Goal: Navigation & Orientation: Understand site structure

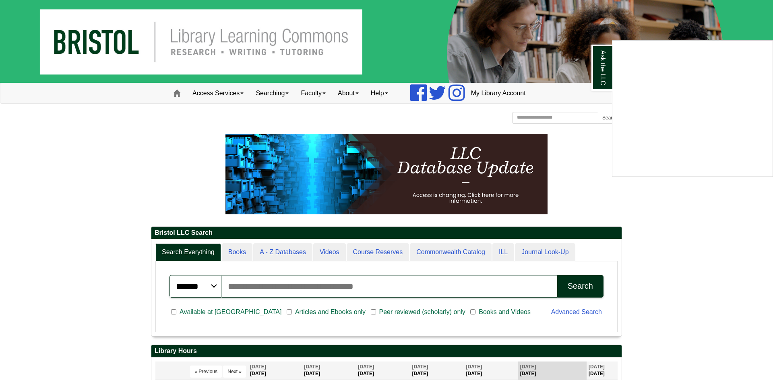
click at [88, 166] on div "Ask the LLC" at bounding box center [386, 190] width 773 height 380
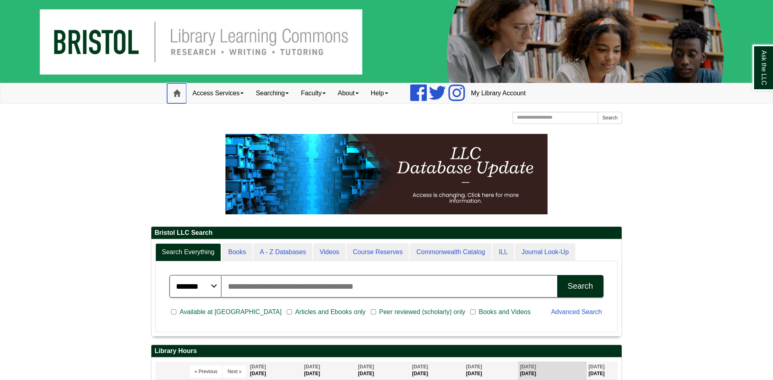
click at [177, 94] on span at bounding box center [176, 93] width 7 height 7
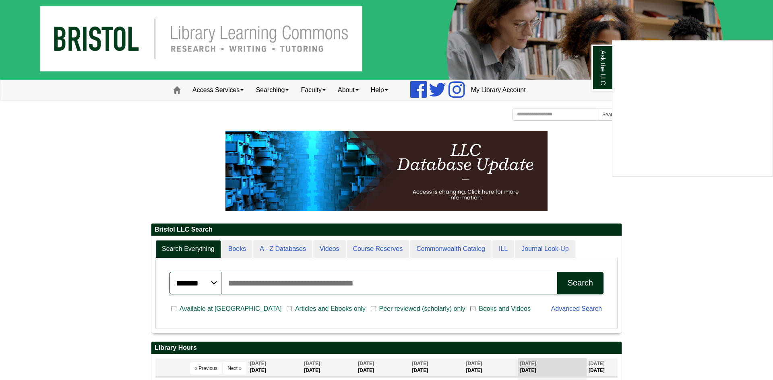
scroll to position [4, 0]
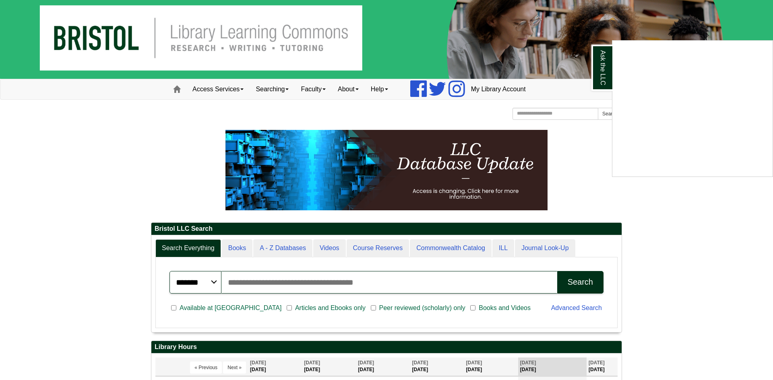
click at [701, 198] on div "Ask the LLC" at bounding box center [386, 190] width 773 height 380
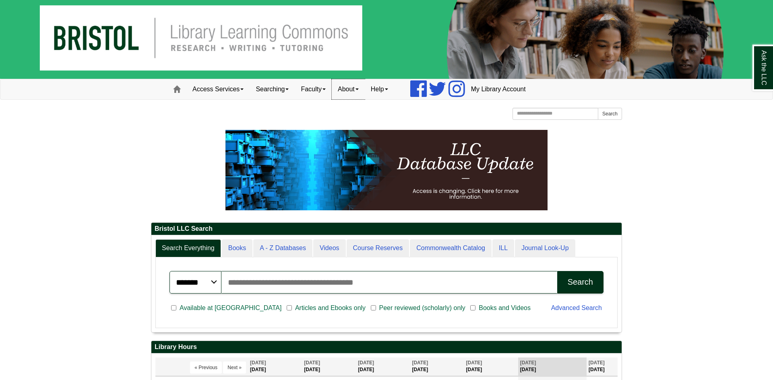
click at [365, 91] on link "About" at bounding box center [348, 89] width 33 height 20
click at [154, 153] on p at bounding box center [386, 170] width 471 height 81
